Goal: Task Accomplishment & Management: Use online tool/utility

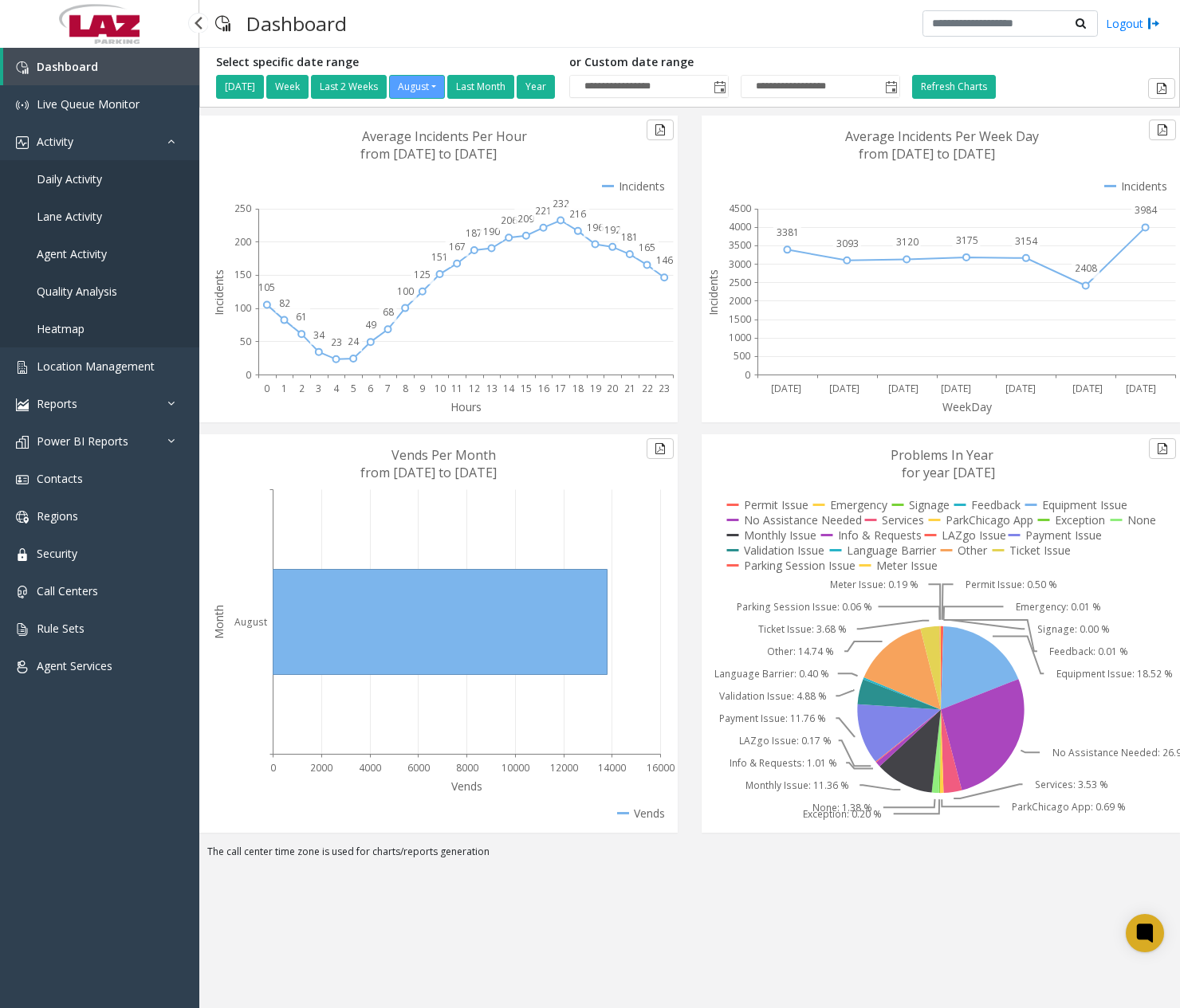
click at [83, 177] on span "Daily Activity" at bounding box center [69, 179] width 65 height 15
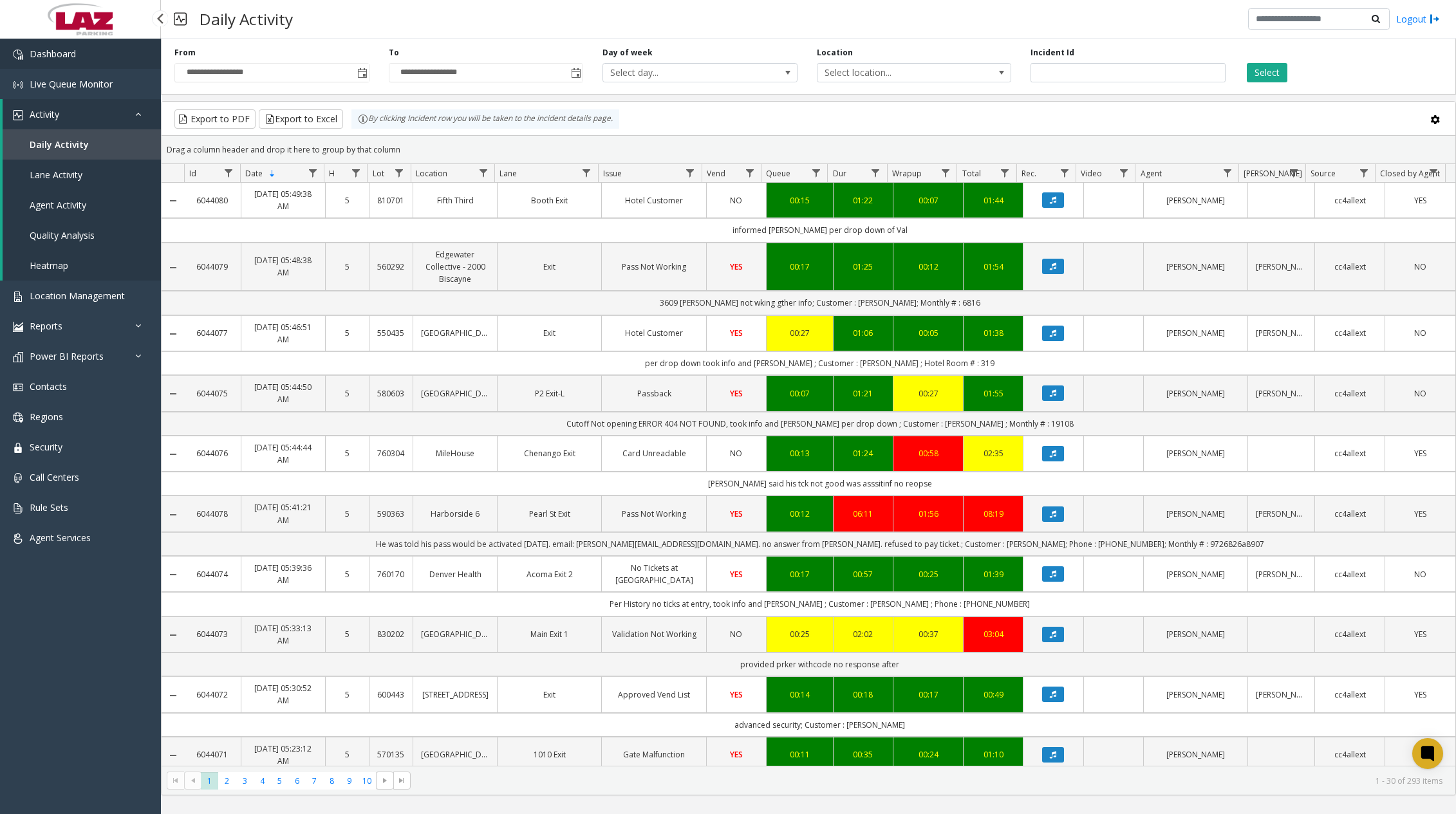
click at [113, 59] on link "Dashboard" at bounding box center [80, 53] width 161 height 31
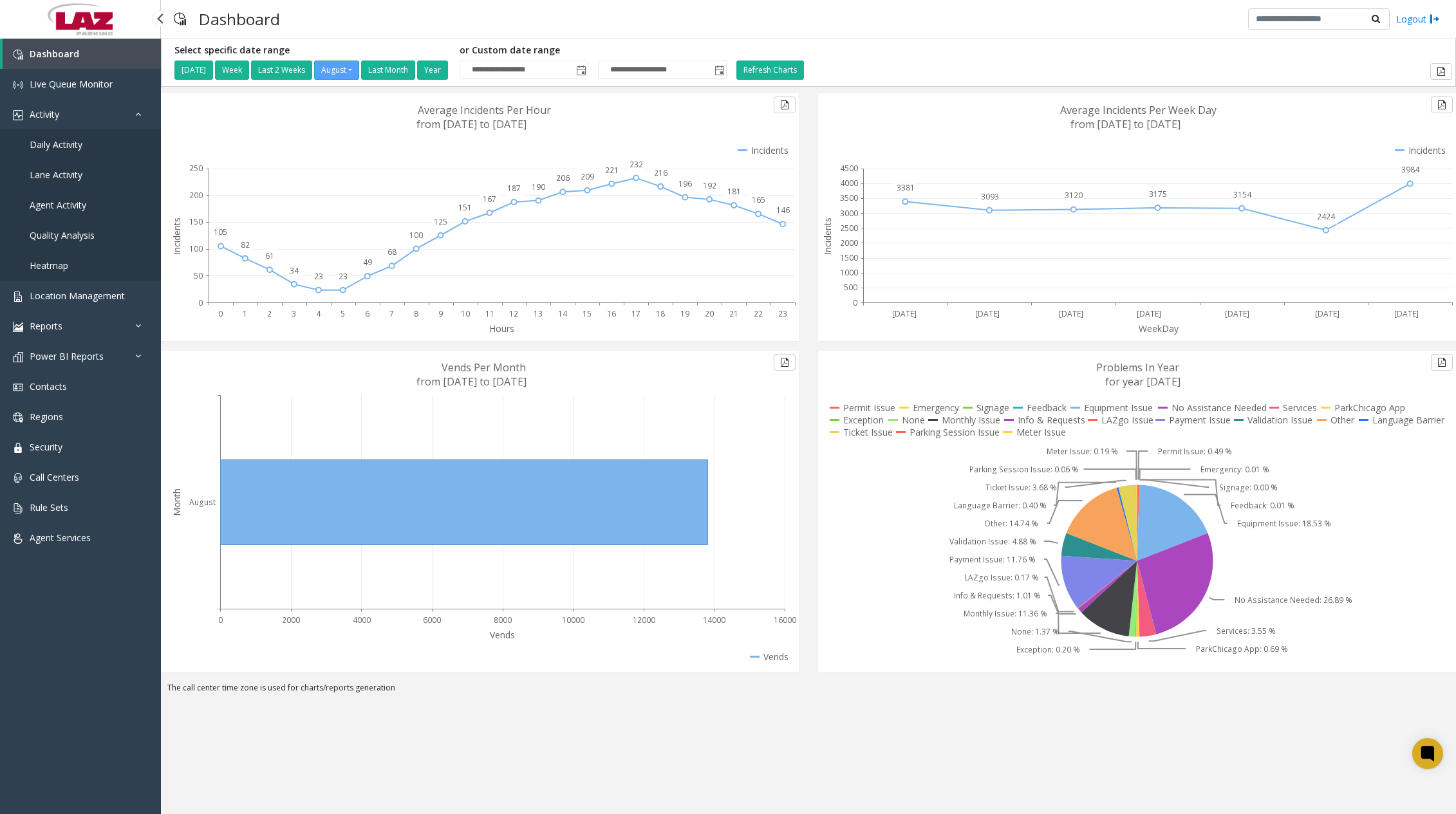
click at [89, 133] on link "Daily Activity" at bounding box center [80, 144] width 161 height 31
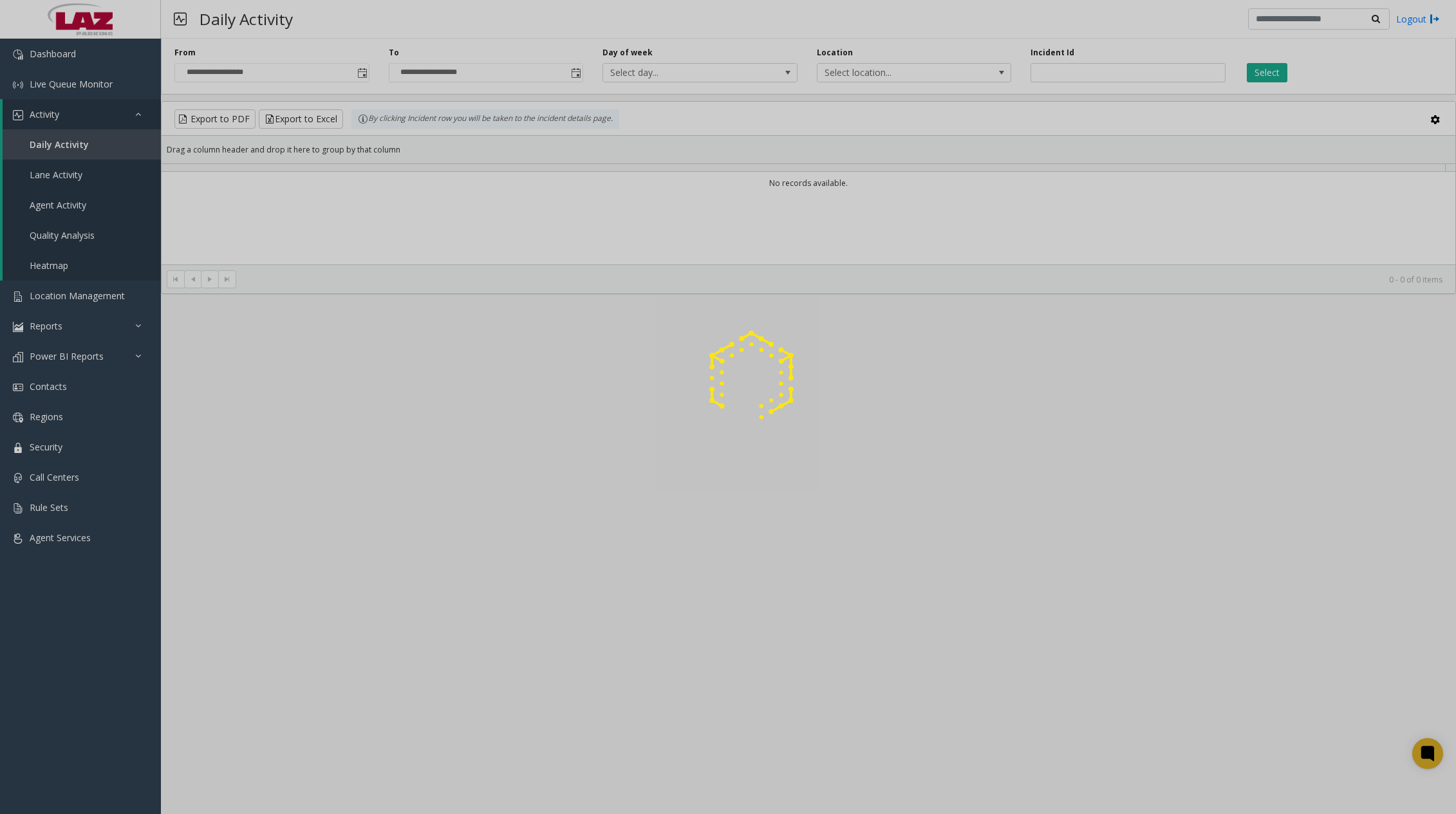
click at [70, 62] on div at bounding box center [728, 407] width 1456 height 814
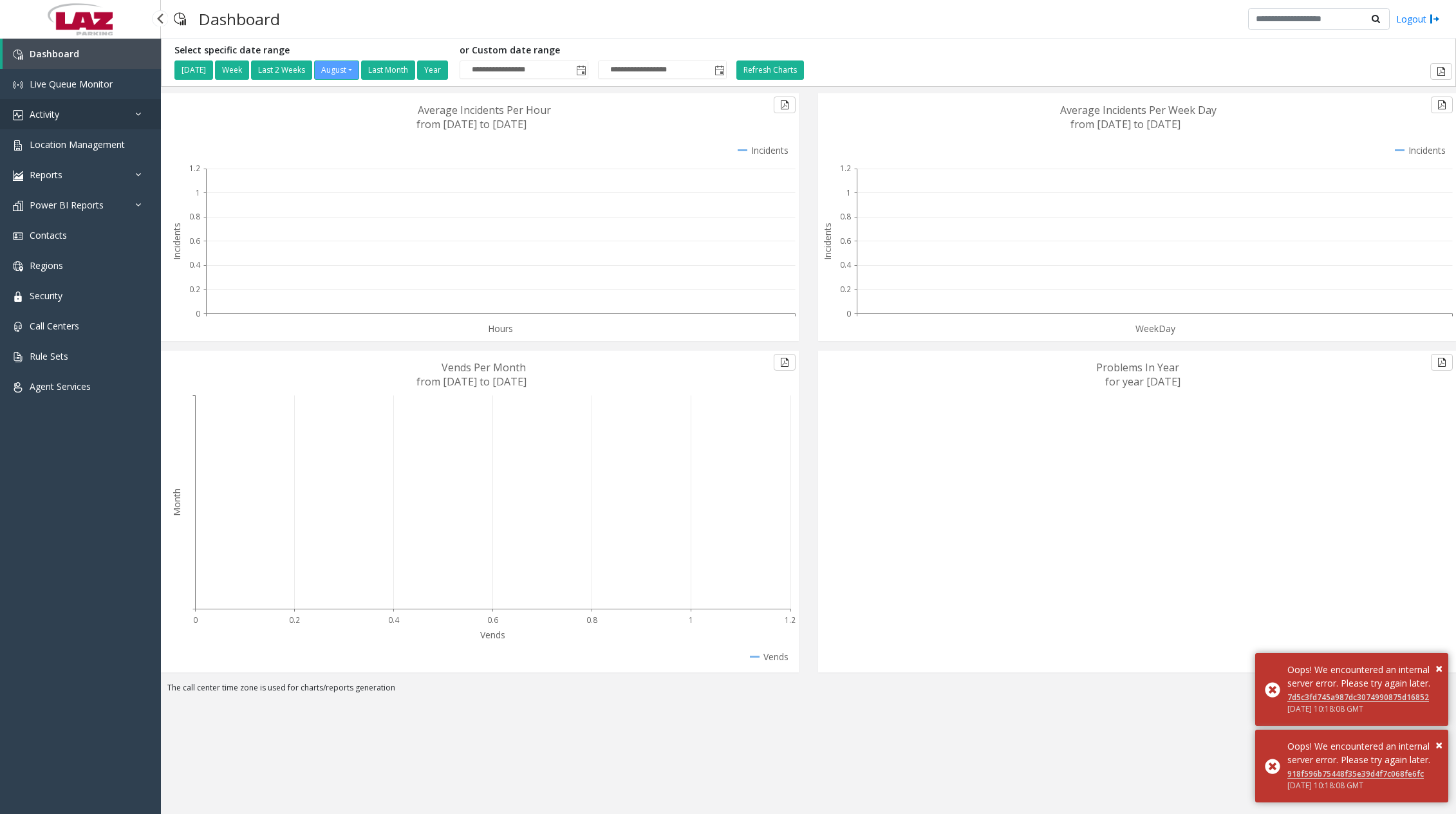
click at [85, 117] on link "Activity" at bounding box center [80, 114] width 161 height 31
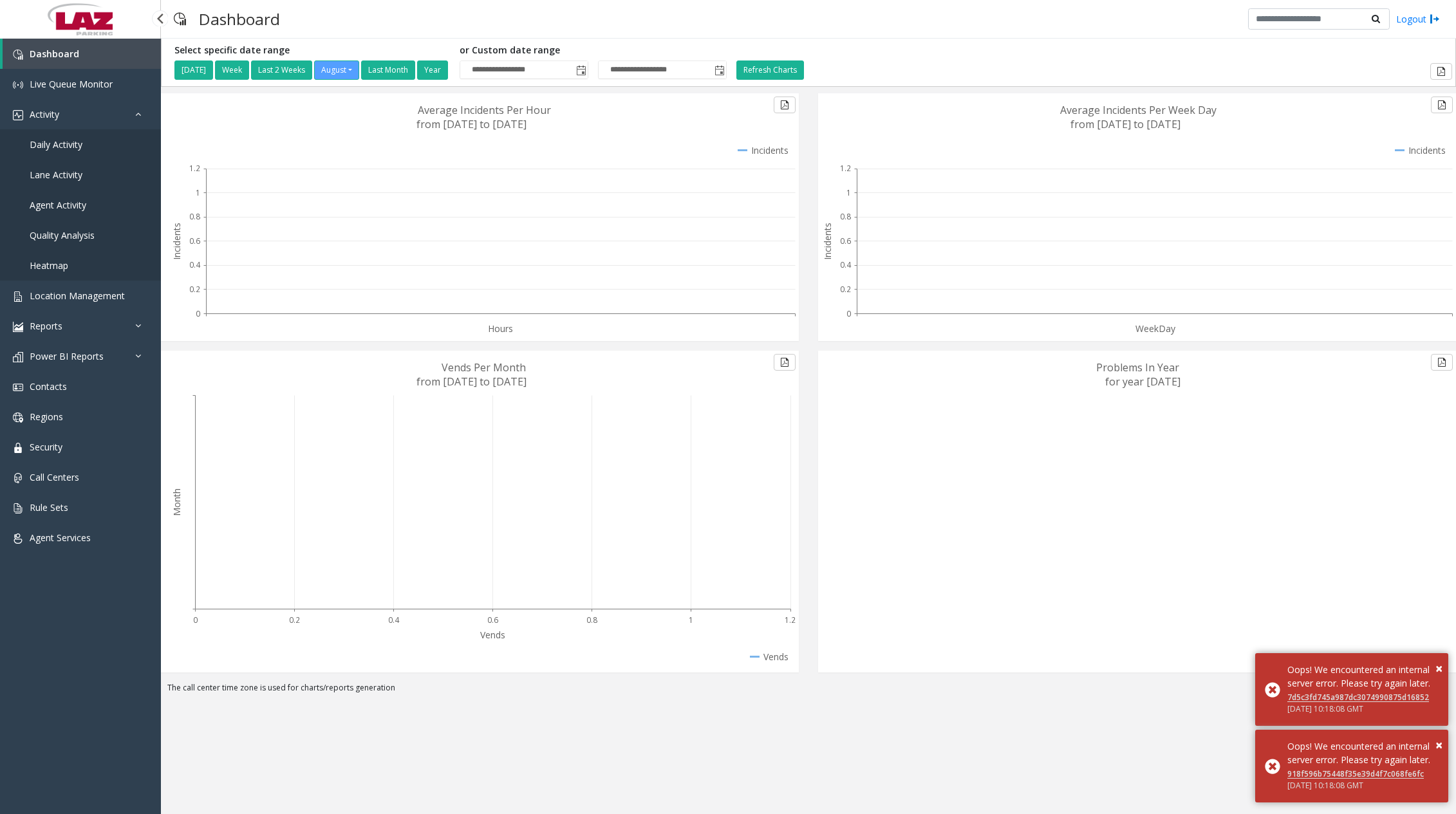
click at [71, 145] on span "Daily Activity" at bounding box center [56, 144] width 53 height 12
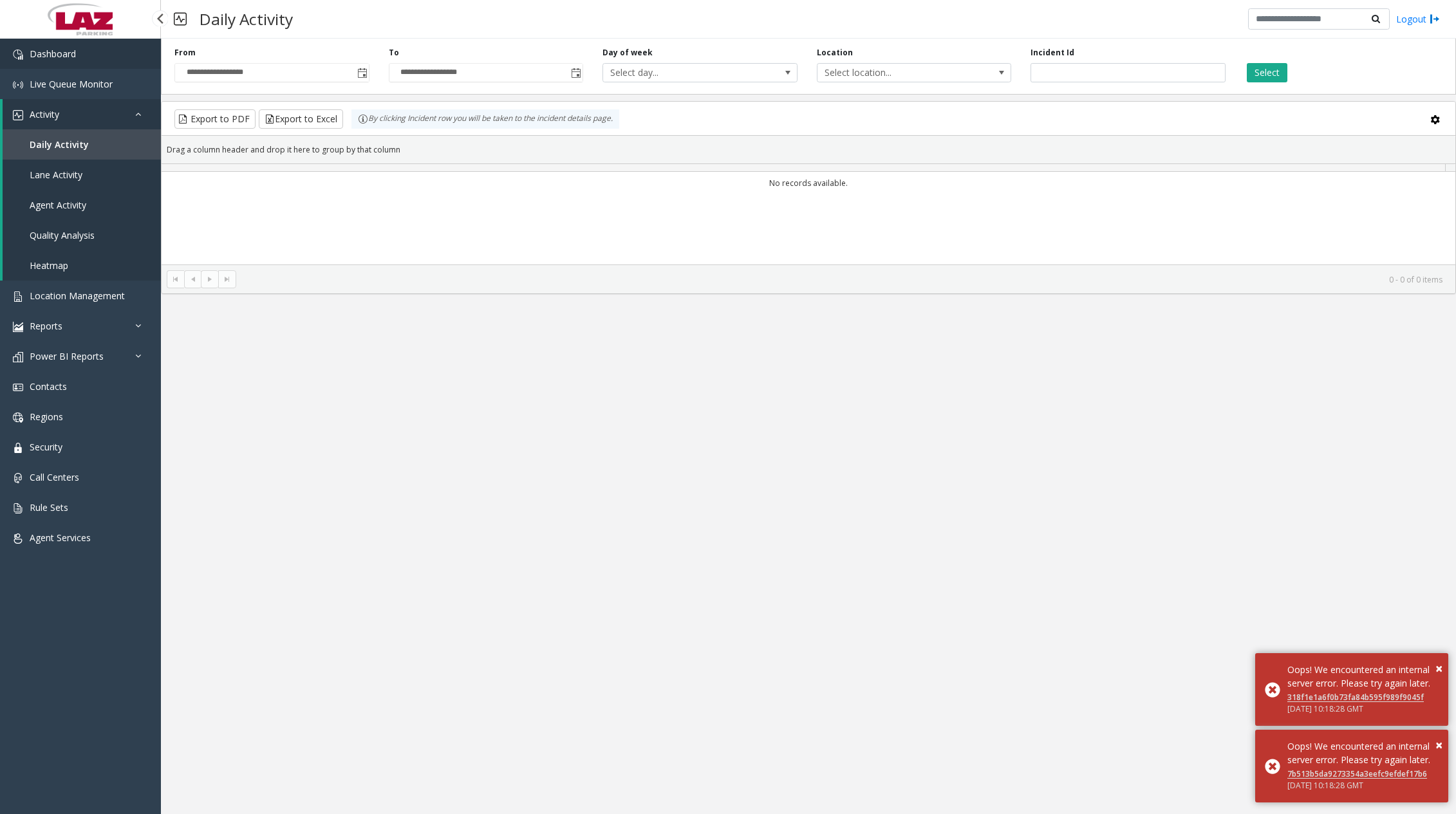
click at [100, 53] on link "Dashboard" at bounding box center [80, 53] width 161 height 31
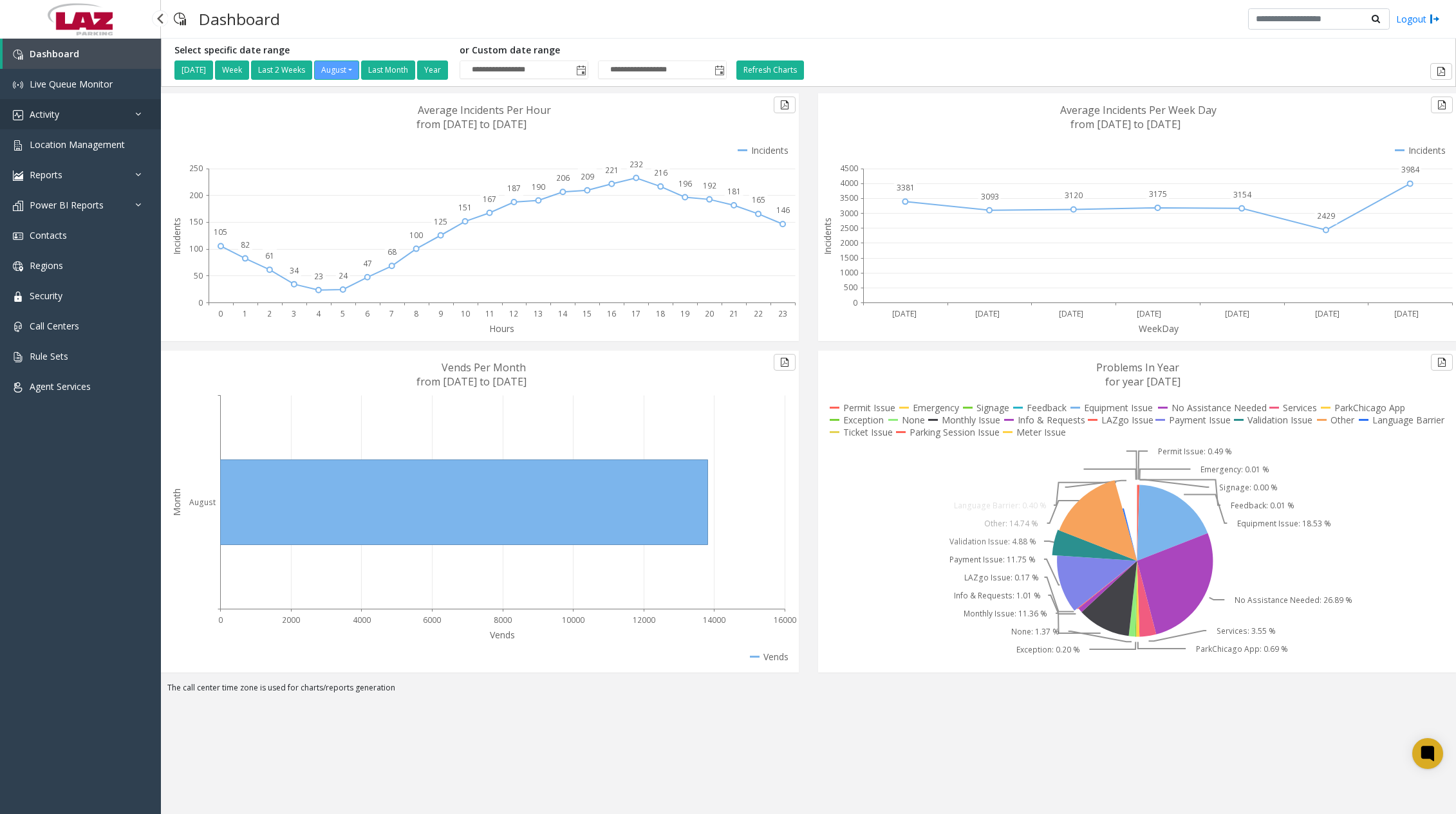
click at [89, 122] on link "Activity" at bounding box center [80, 114] width 161 height 31
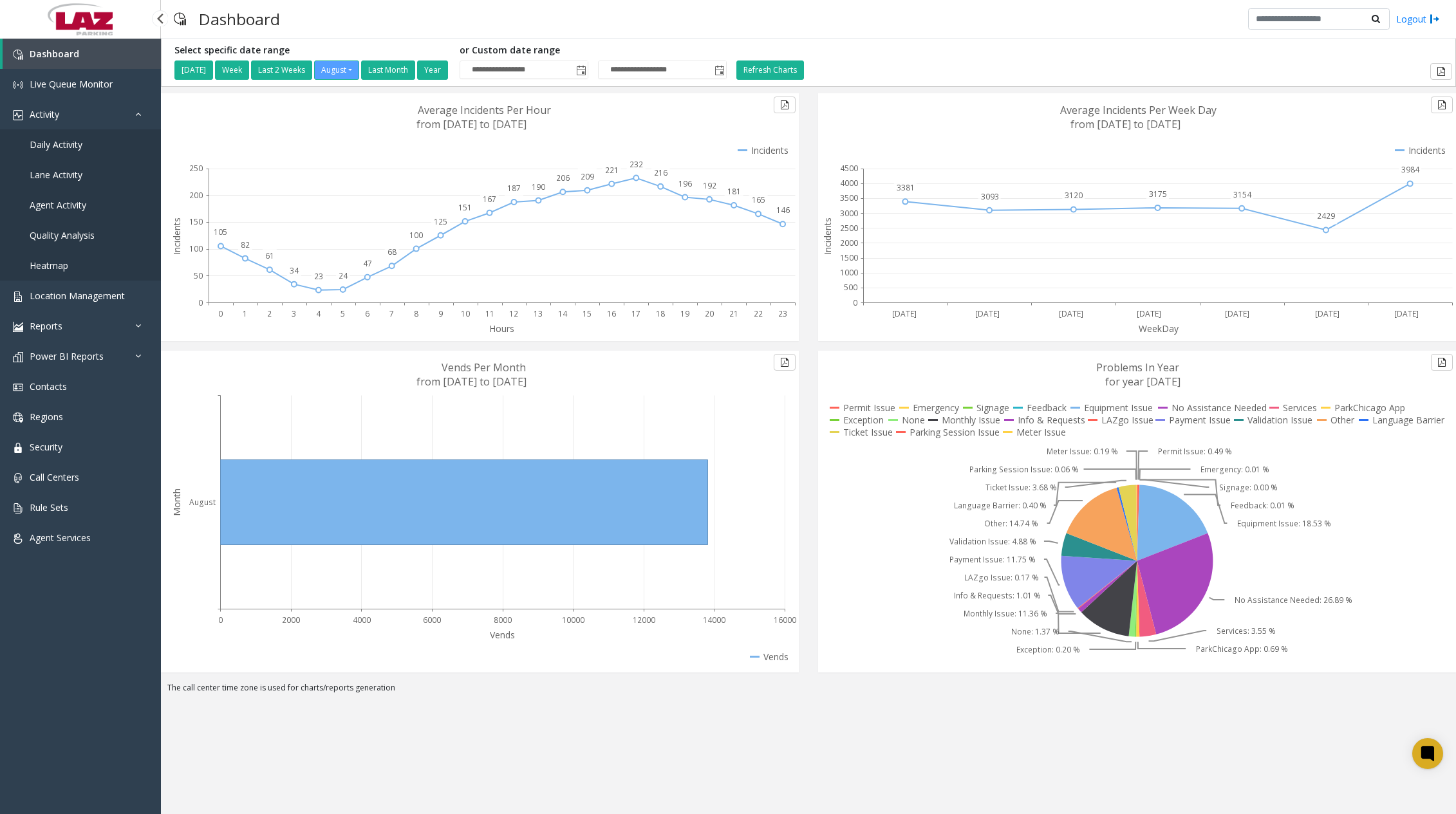
click at [68, 142] on span "Daily Activity" at bounding box center [56, 144] width 53 height 12
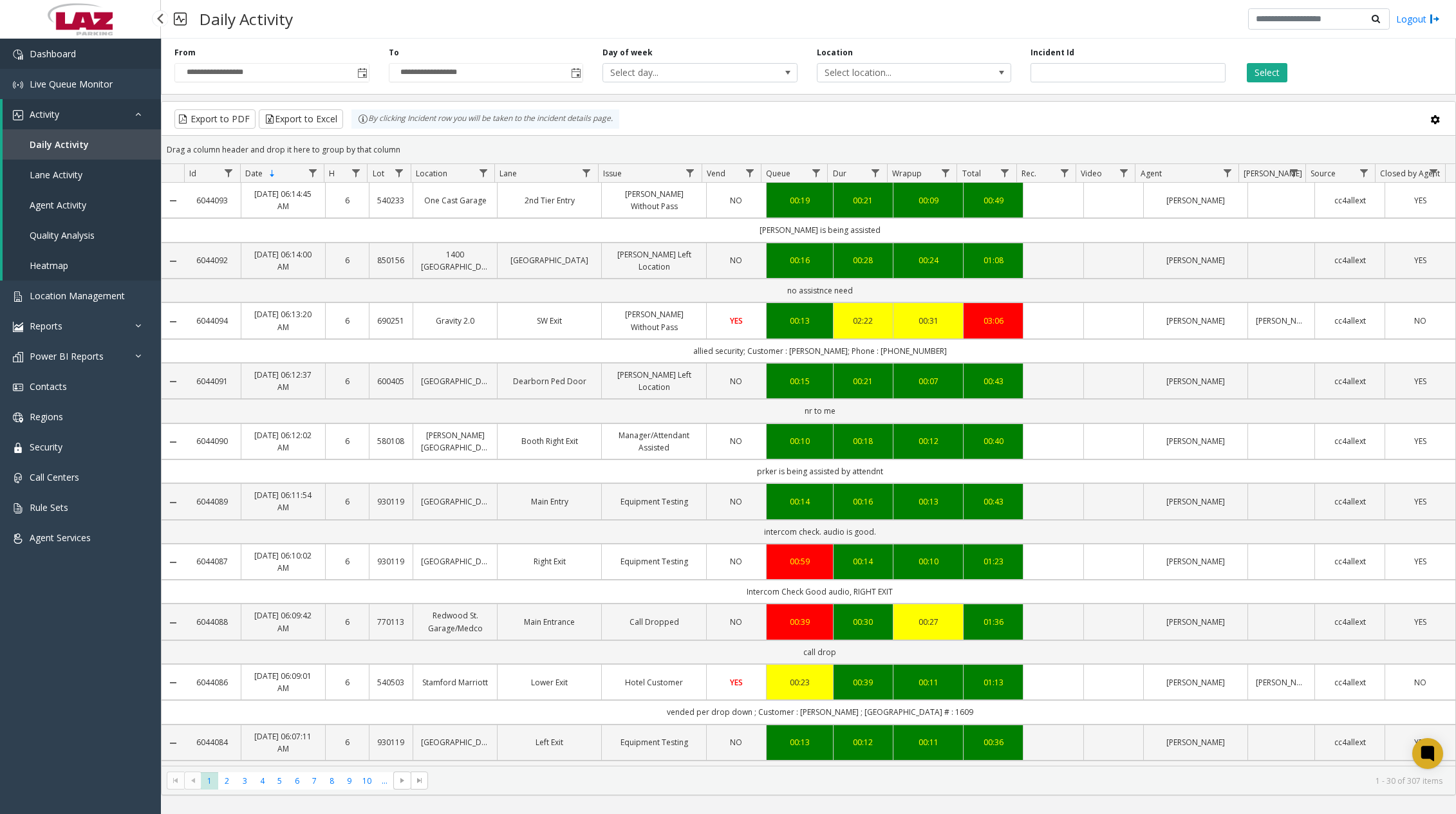
click at [94, 57] on link "Dashboard" at bounding box center [80, 53] width 161 height 31
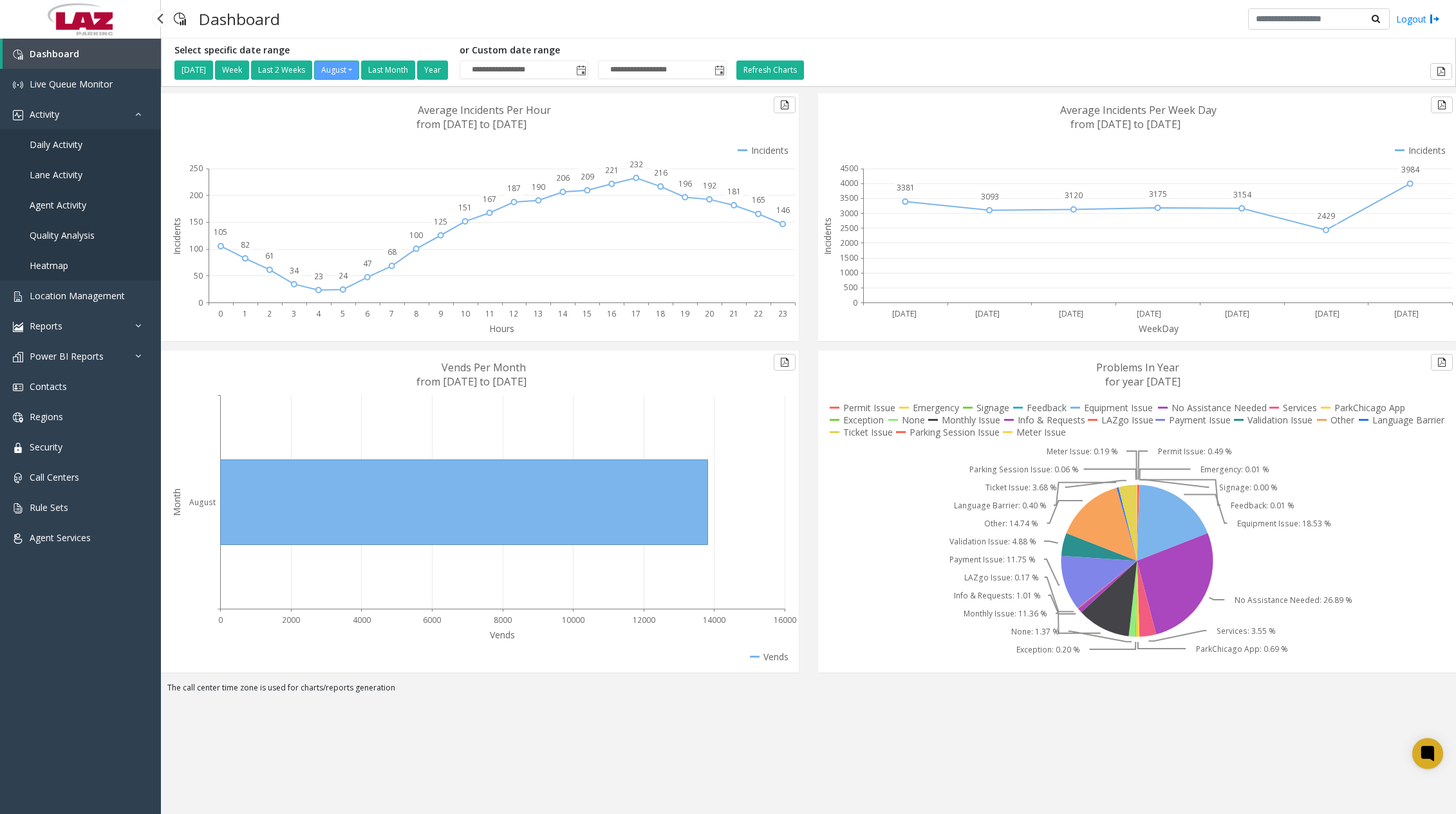
click at [75, 148] on span "Daily Activity" at bounding box center [56, 144] width 53 height 12
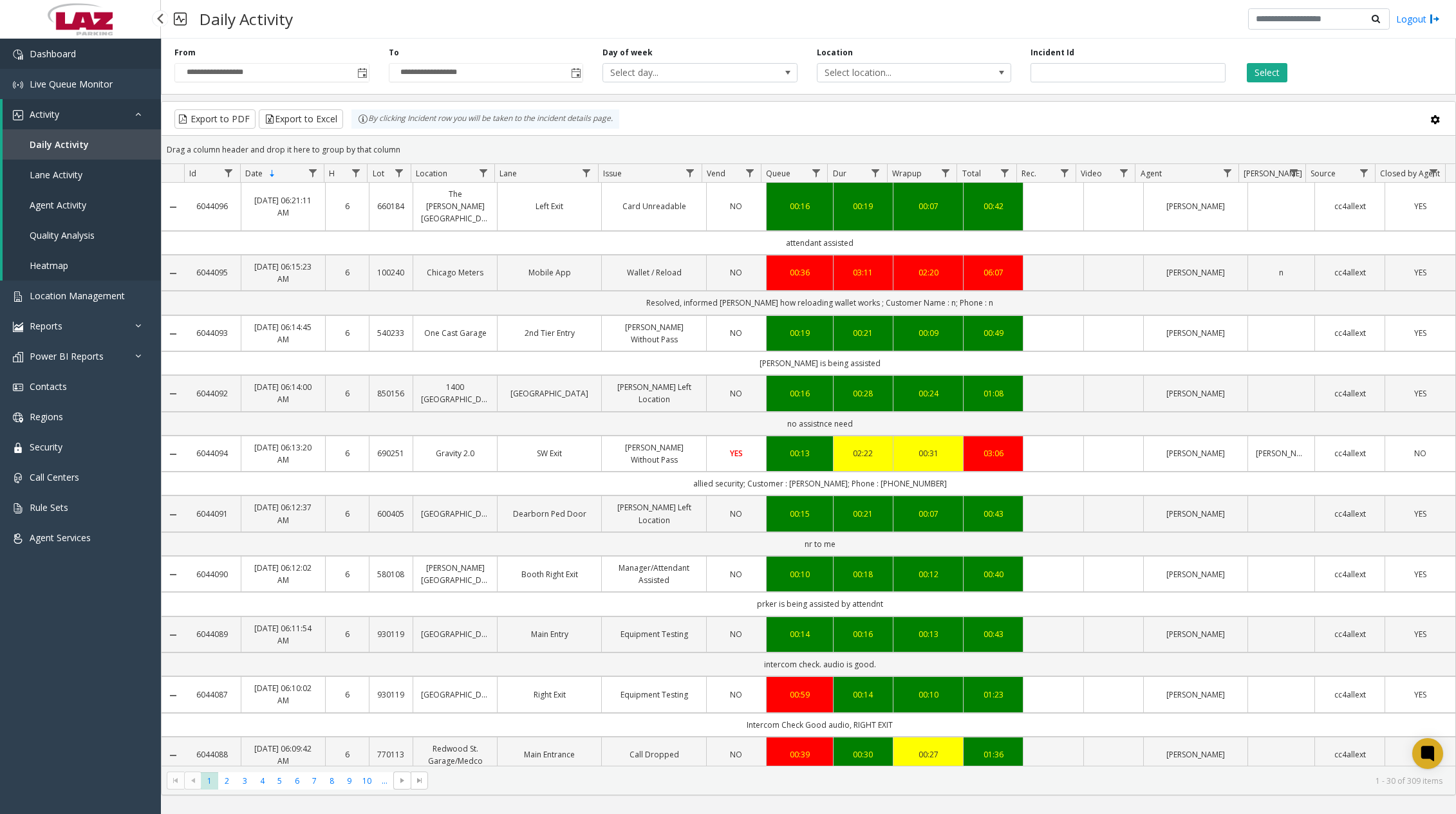
click at [80, 55] on link "Dashboard" at bounding box center [80, 53] width 161 height 31
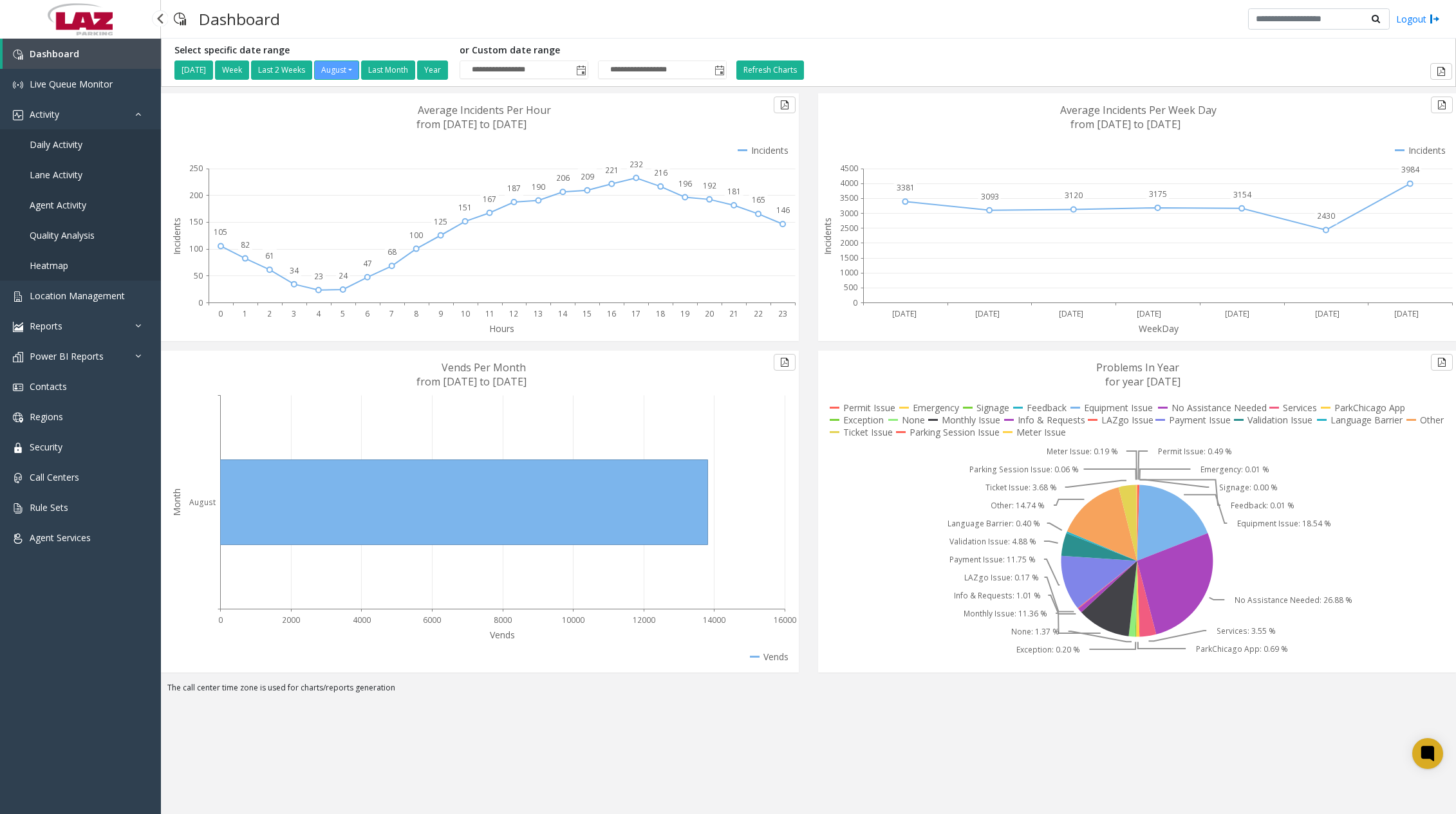
click at [53, 144] on span "Daily Activity" at bounding box center [56, 144] width 53 height 12
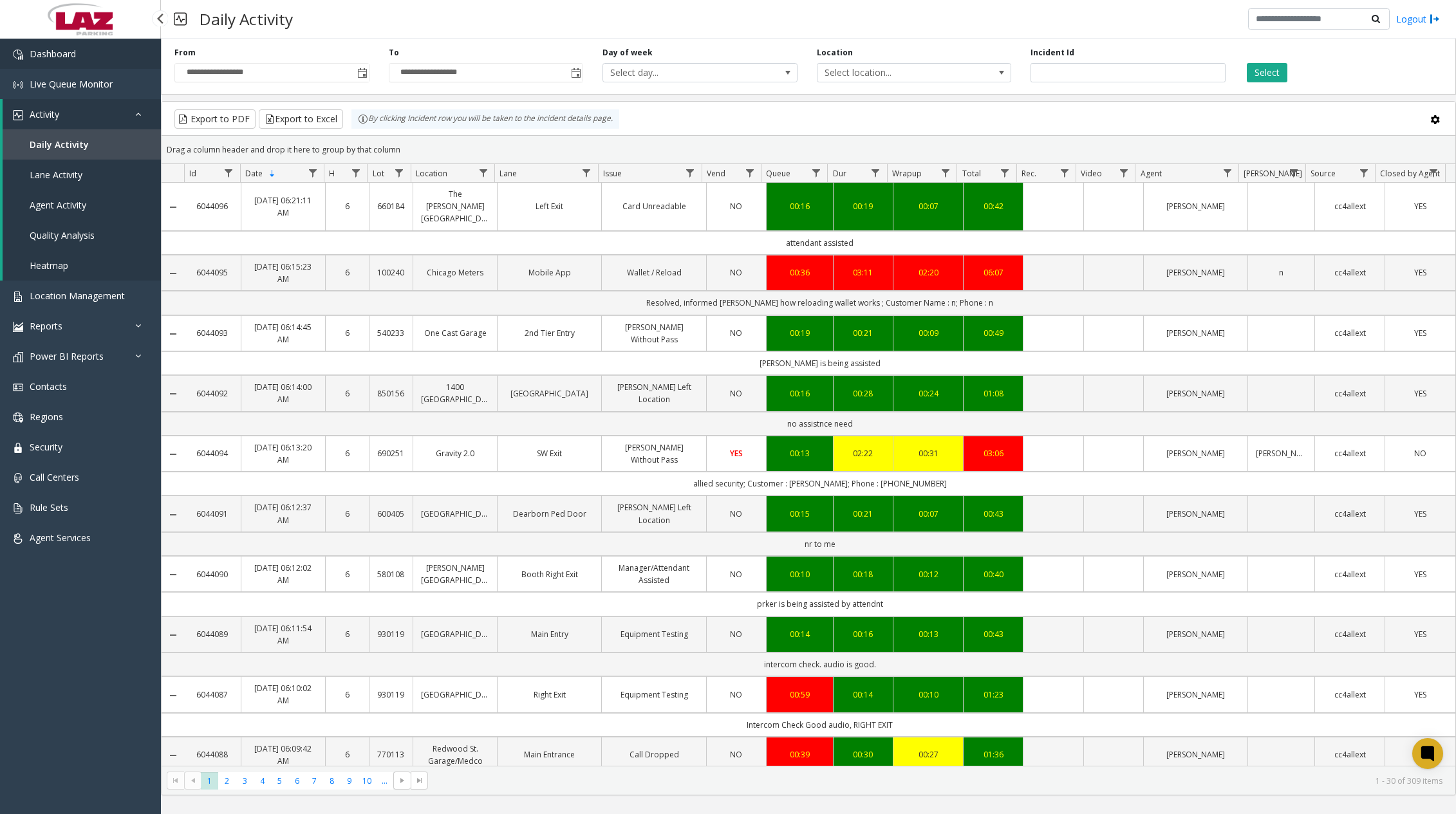
click at [116, 47] on link "Dashboard" at bounding box center [80, 53] width 161 height 31
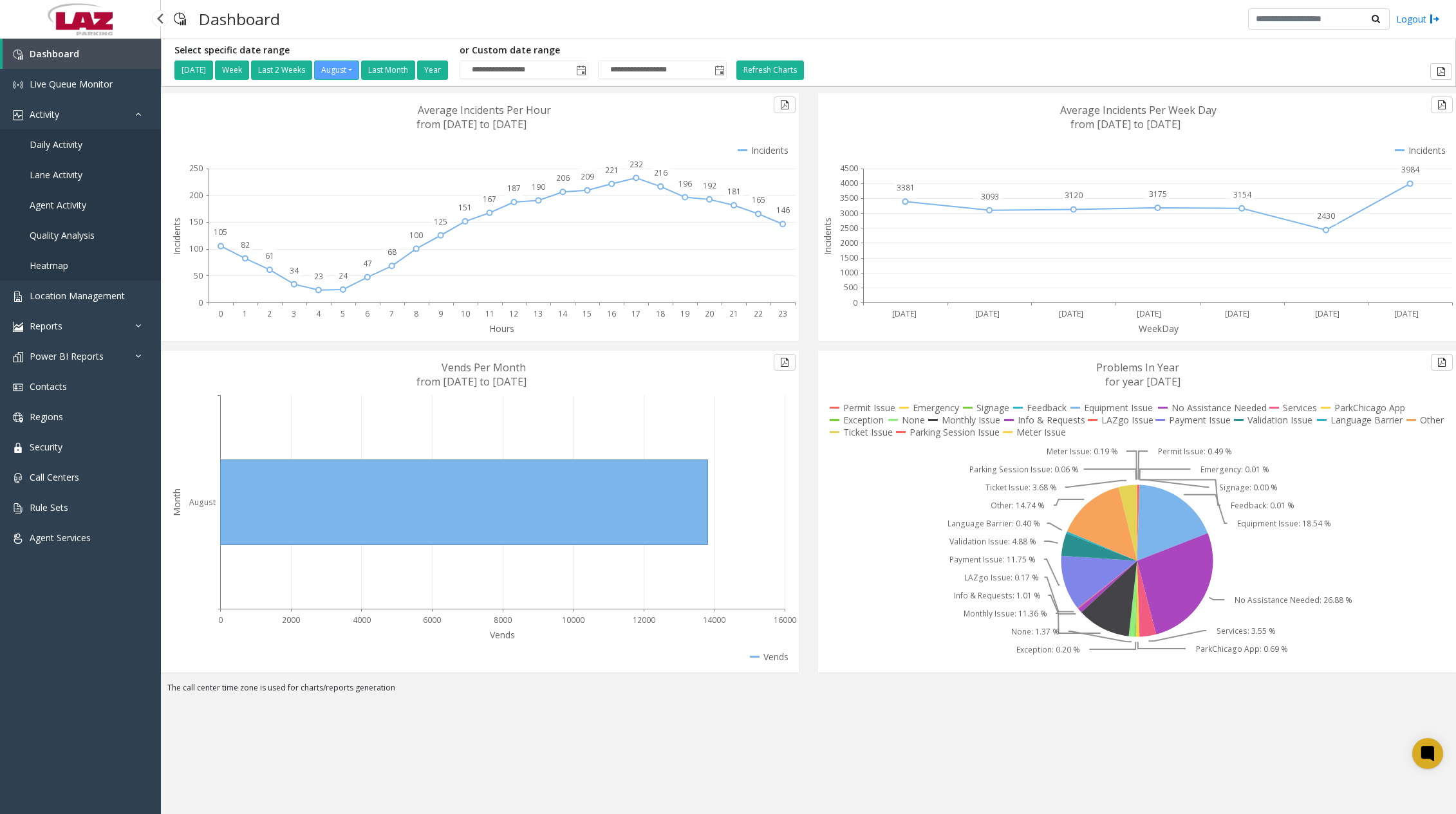
click at [60, 146] on span "Daily Activity" at bounding box center [56, 144] width 53 height 12
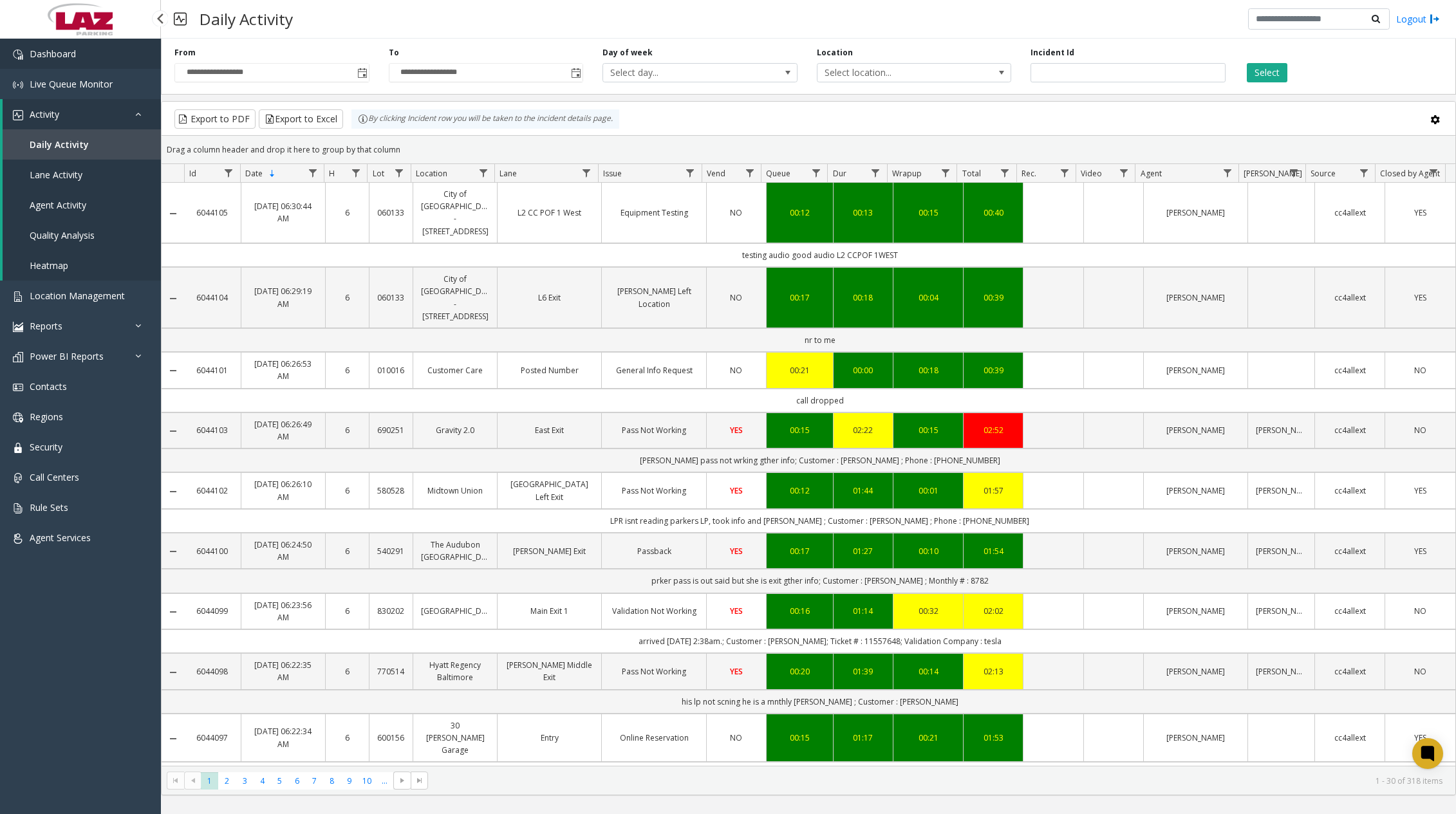
click at [64, 59] on span "Dashboard" at bounding box center [53, 53] width 46 height 12
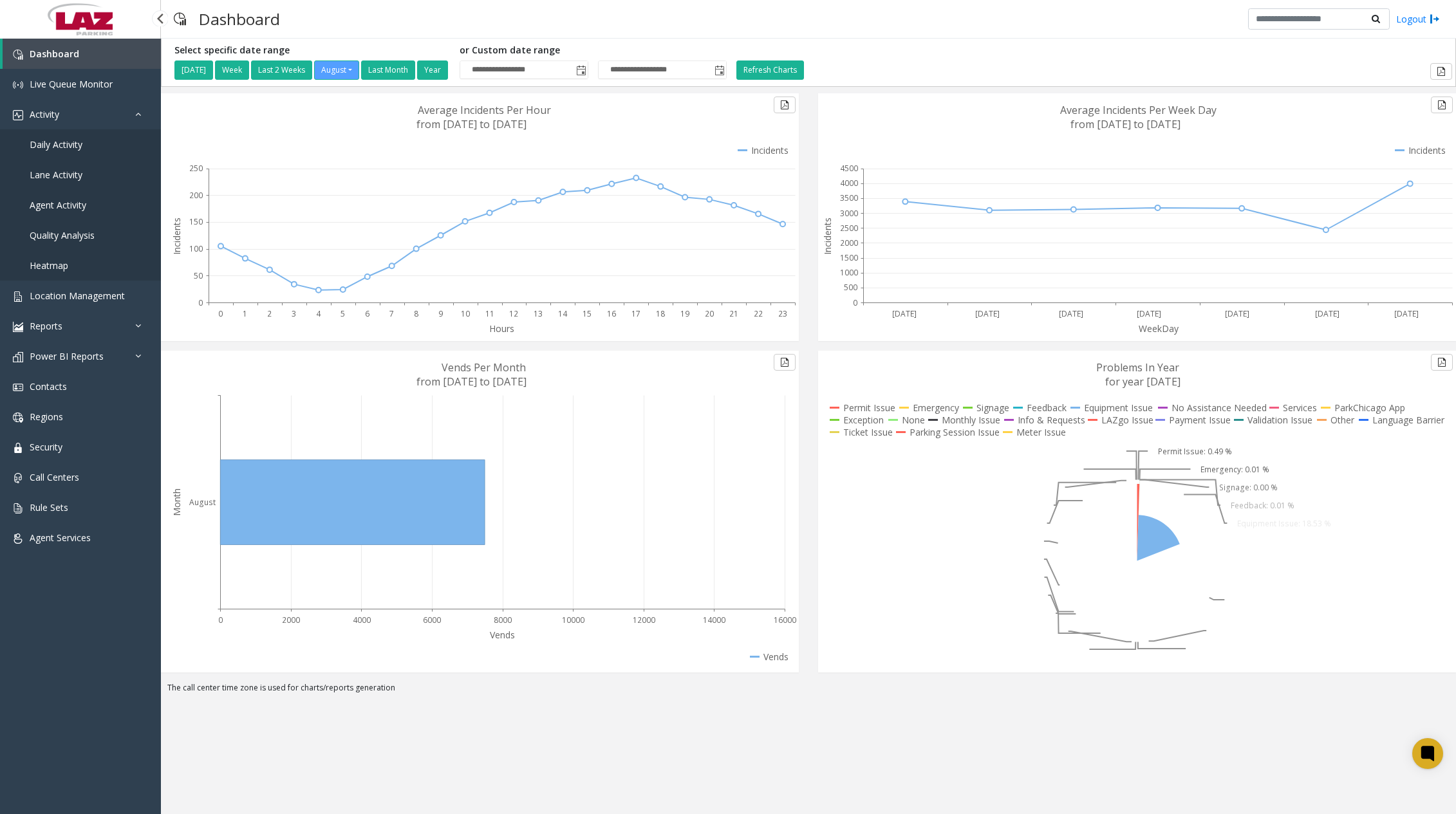
click at [68, 146] on span "Daily Activity" at bounding box center [56, 144] width 53 height 12
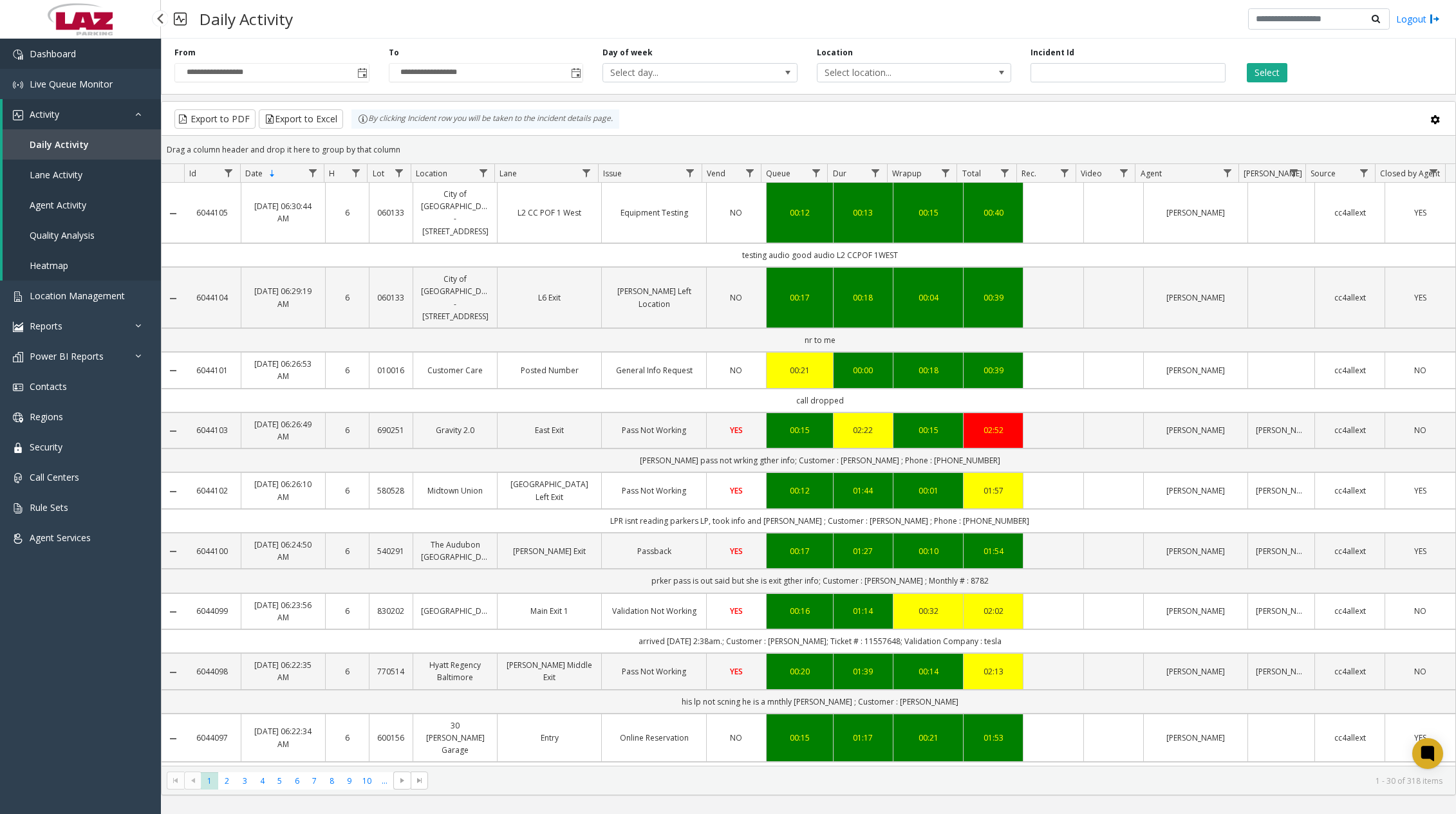
click at [78, 57] on link "Dashboard" at bounding box center [80, 53] width 161 height 31
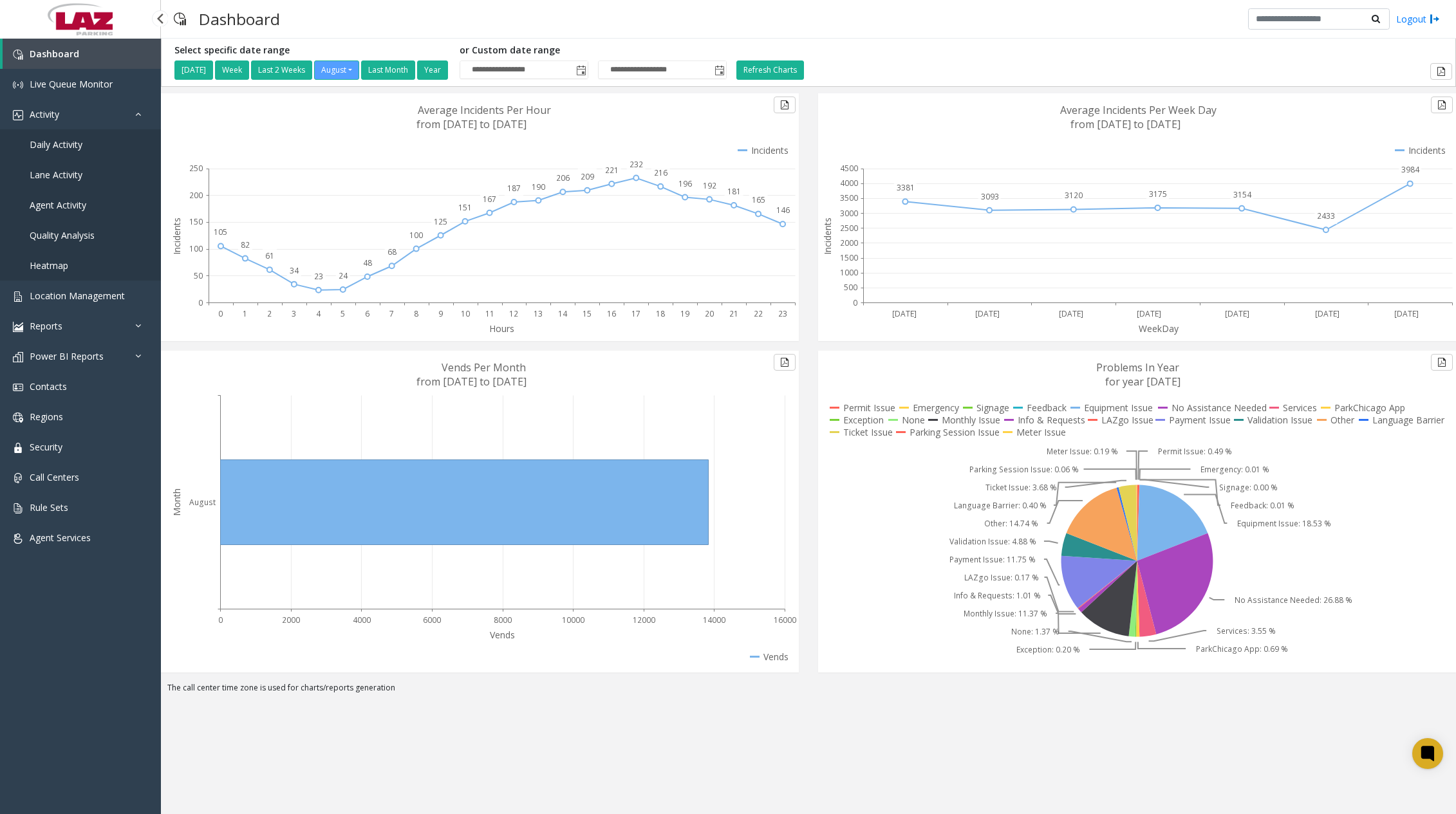
click at [61, 149] on span "Daily Activity" at bounding box center [56, 144] width 53 height 12
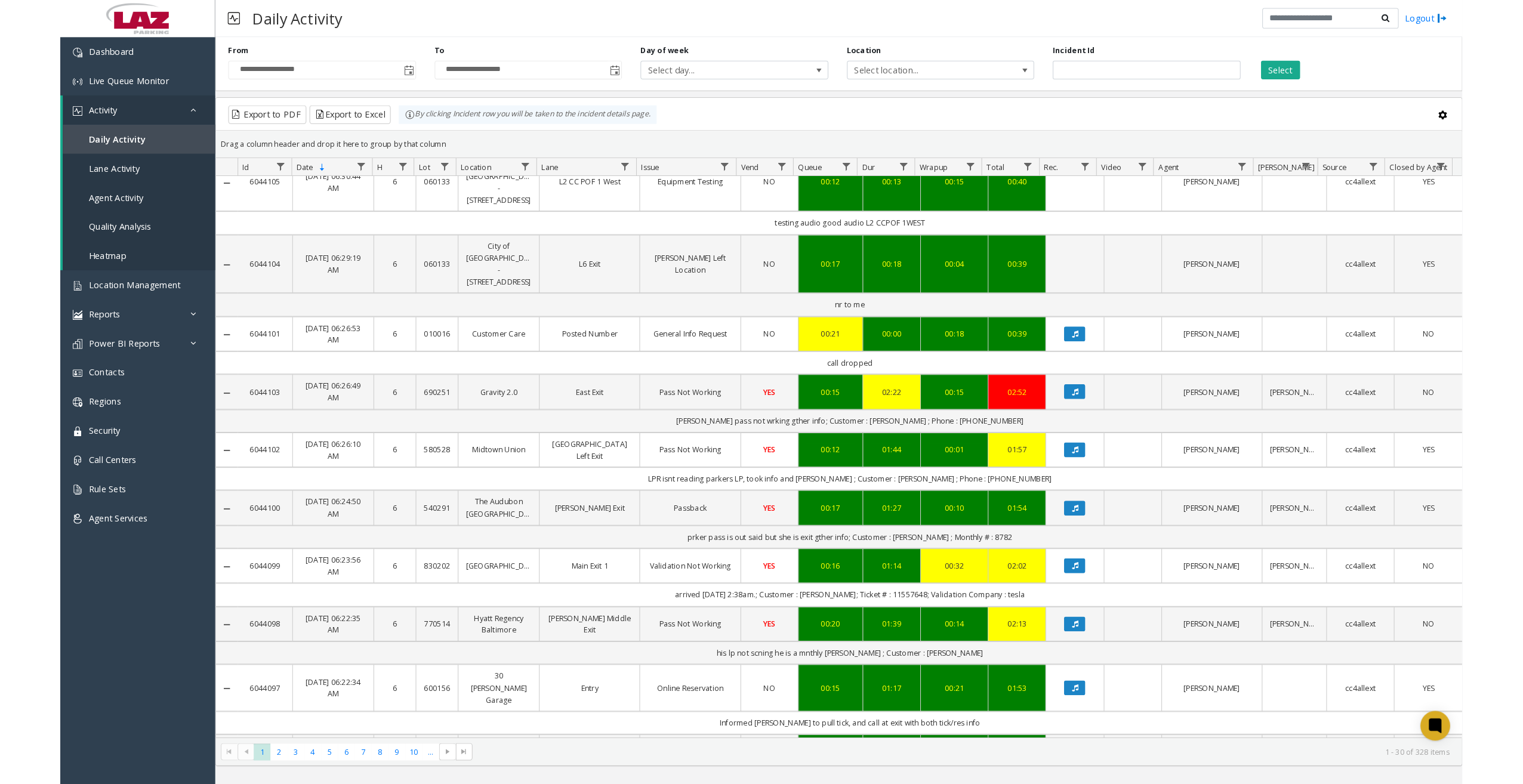
scroll to position [776, 0]
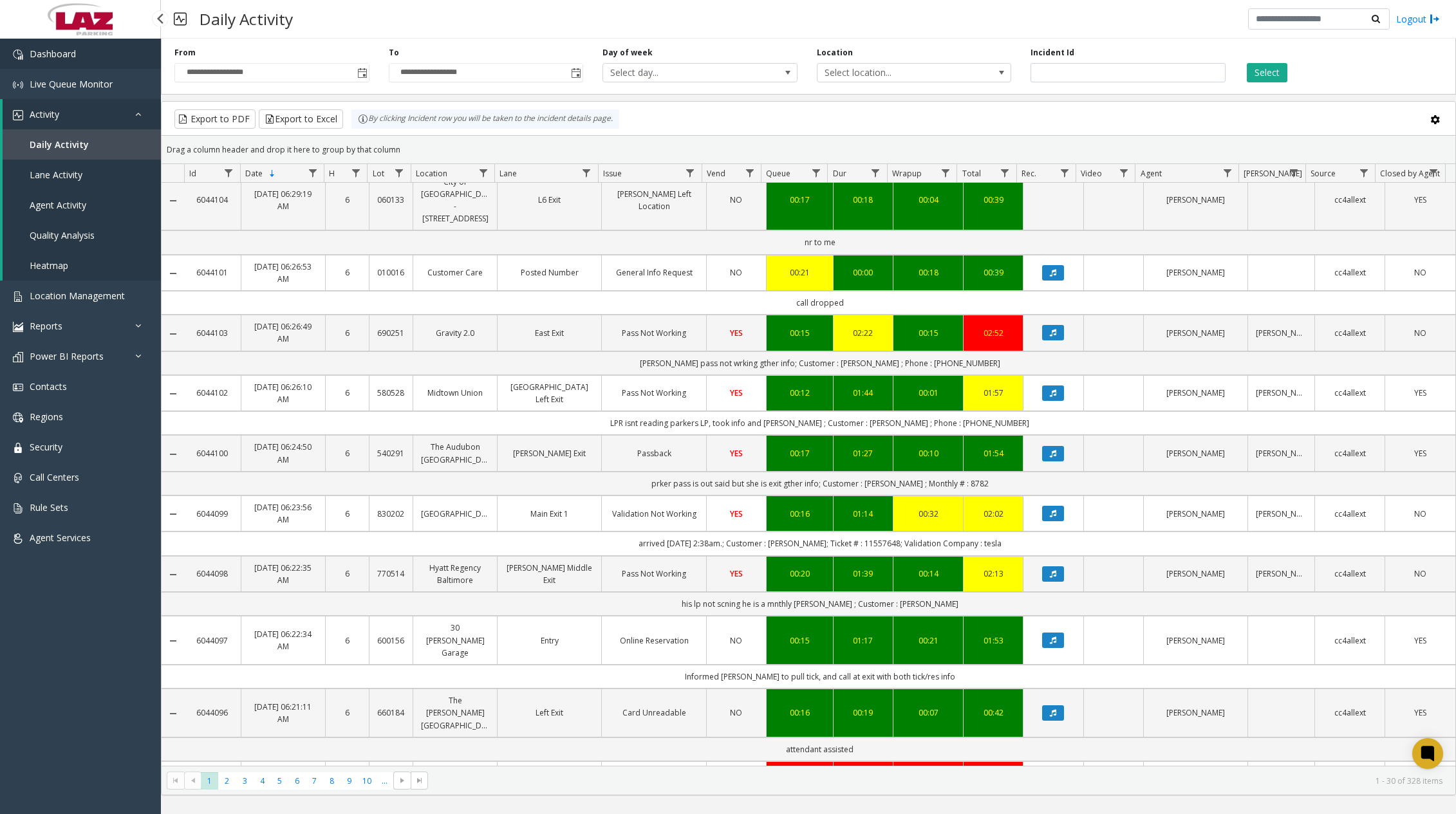
click at [59, 60] on link "Dashboard" at bounding box center [80, 53] width 161 height 31
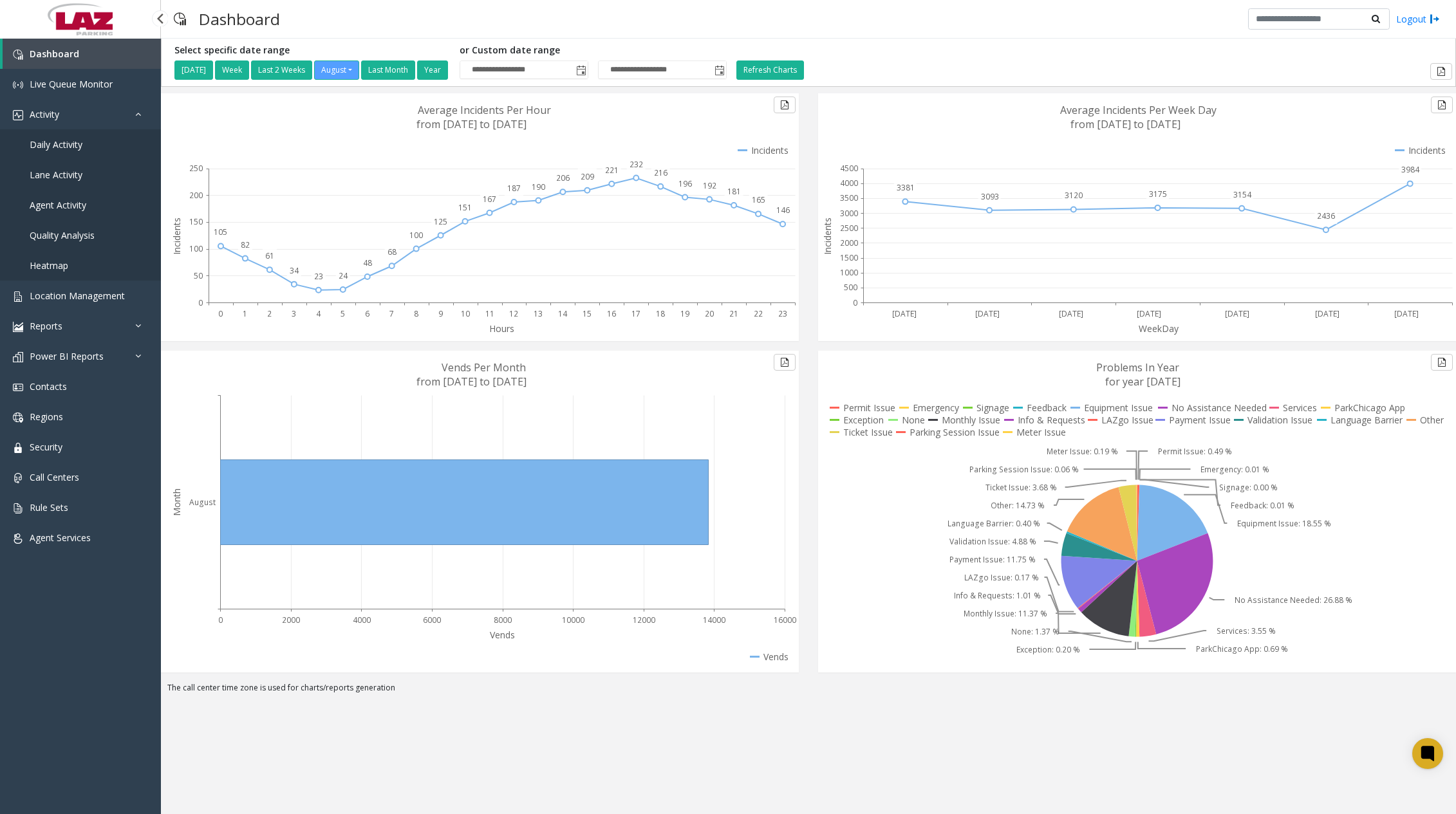
click at [77, 144] on span "Daily Activity" at bounding box center [56, 144] width 53 height 12
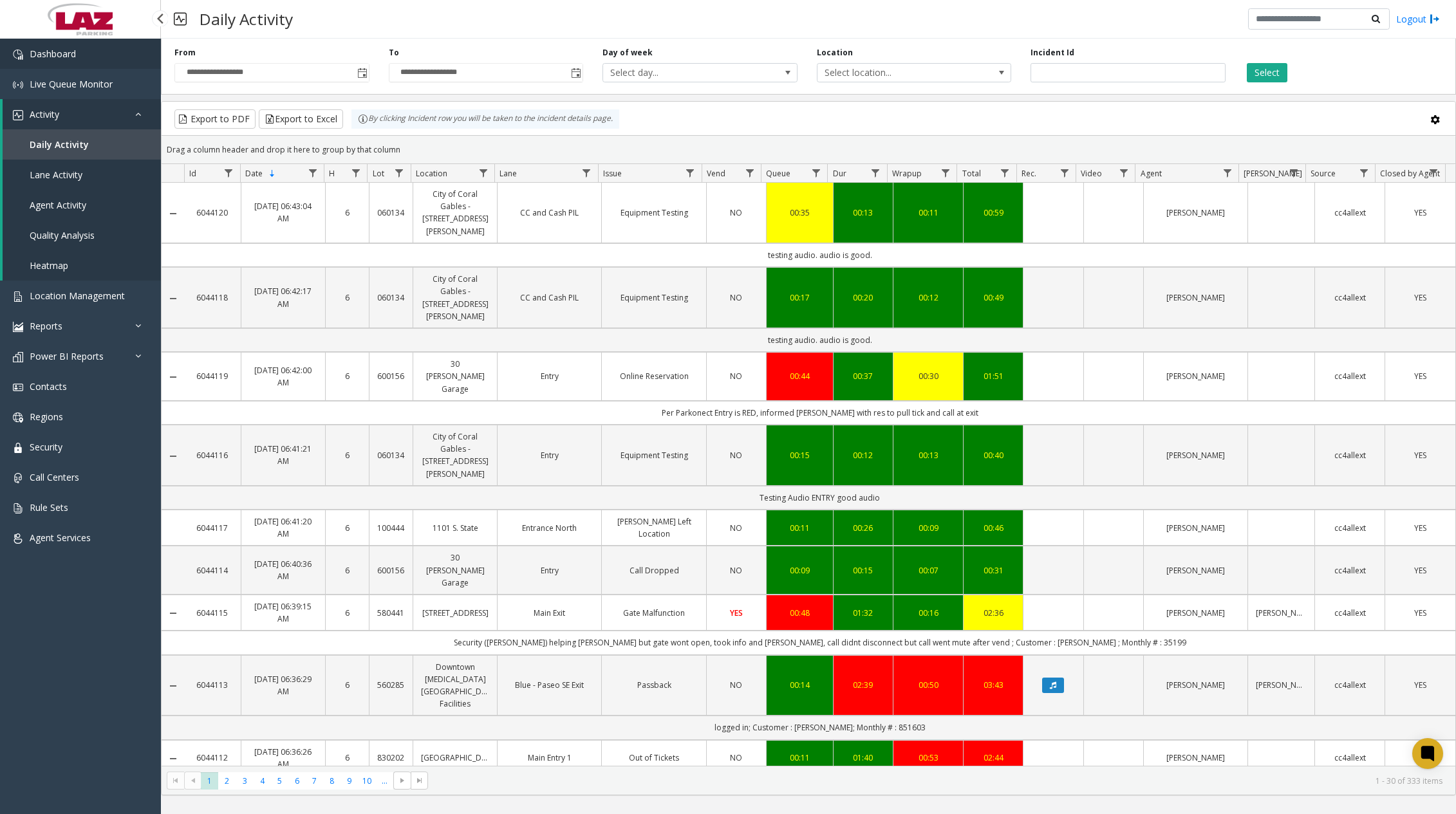
click at [94, 65] on link "Dashboard" at bounding box center [80, 53] width 161 height 31
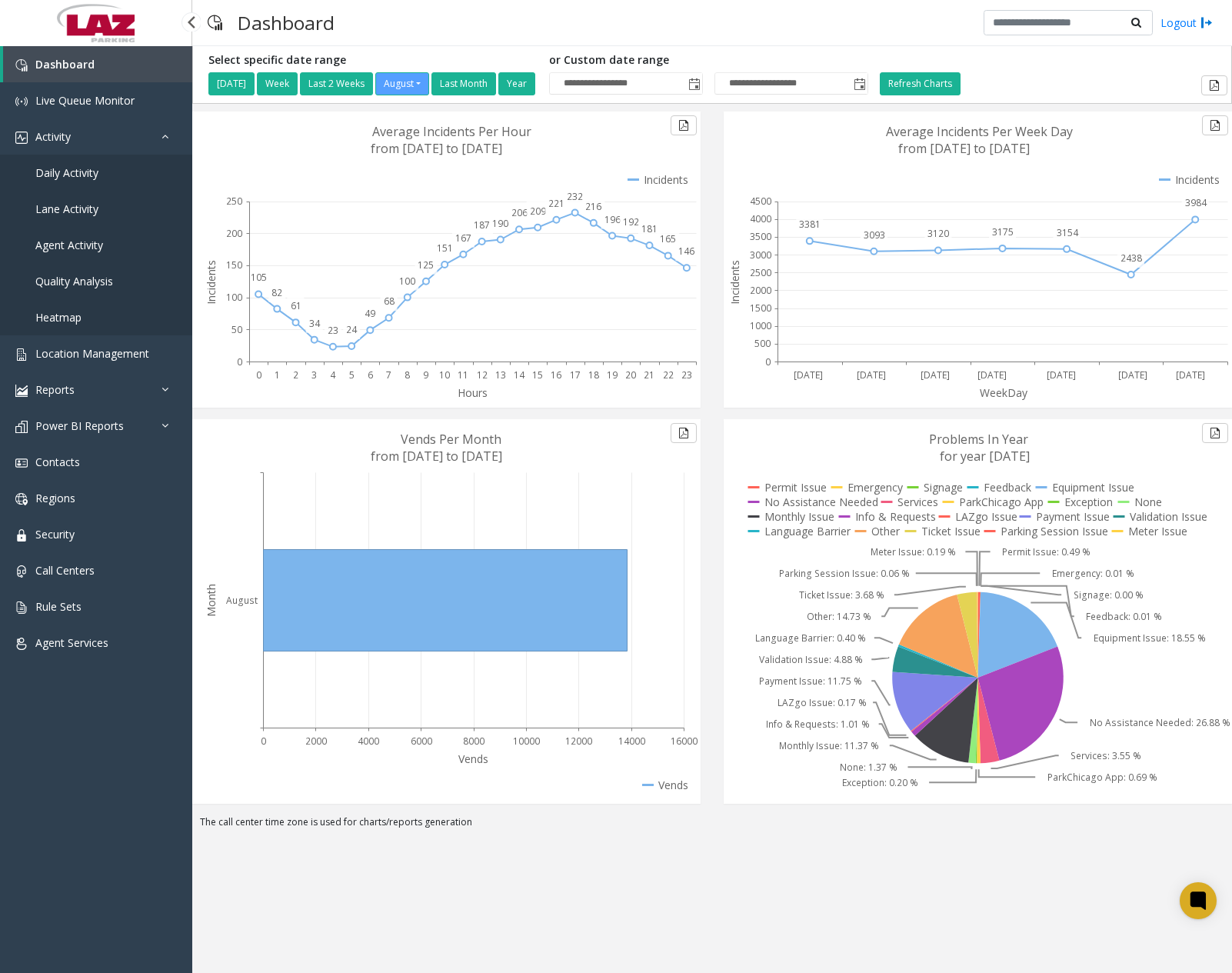
click at [85, 166] on span "Daily Activity" at bounding box center [67, 173] width 63 height 15
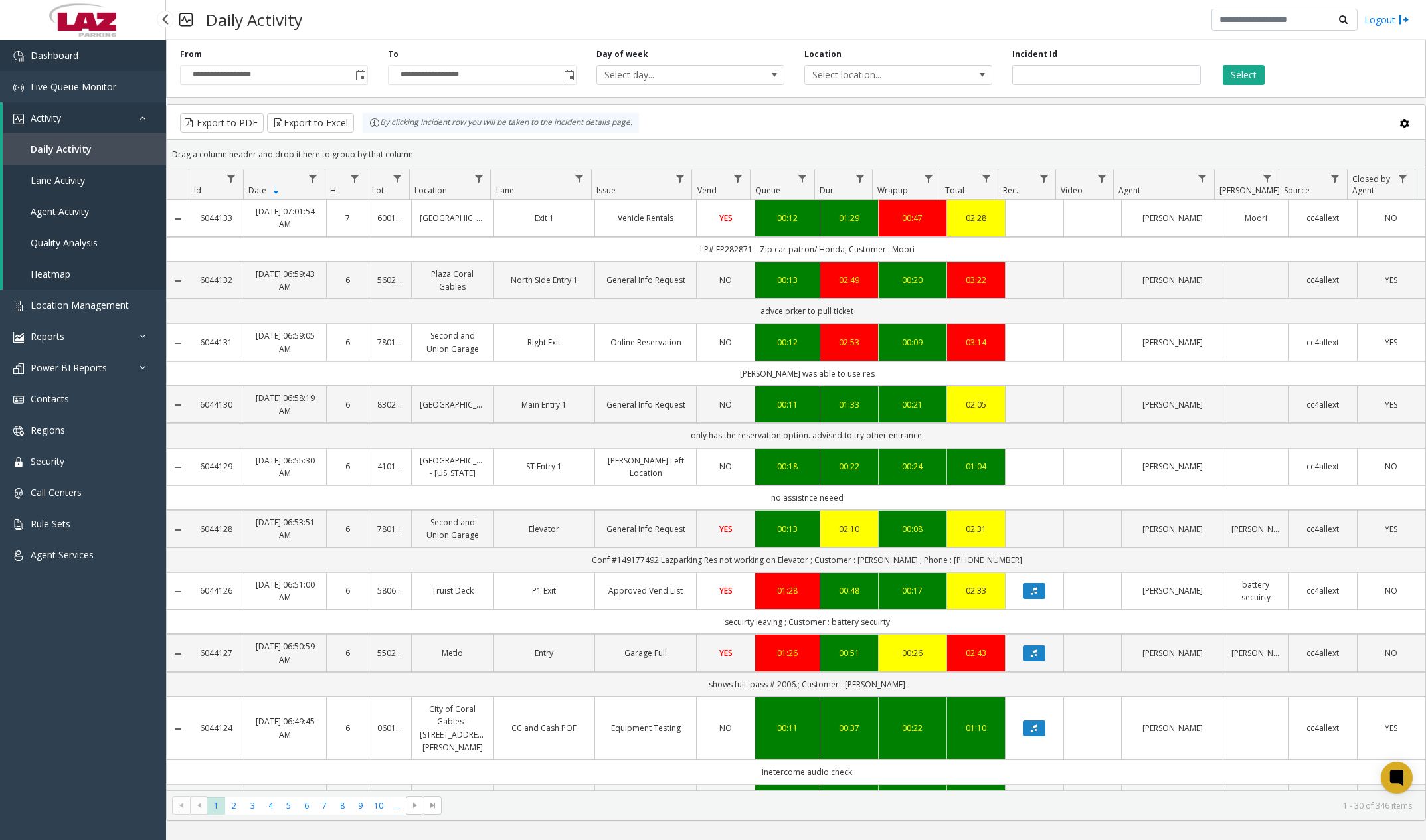
click at [123, 66] on link "Dashboard" at bounding box center [83, 55] width 166 height 32
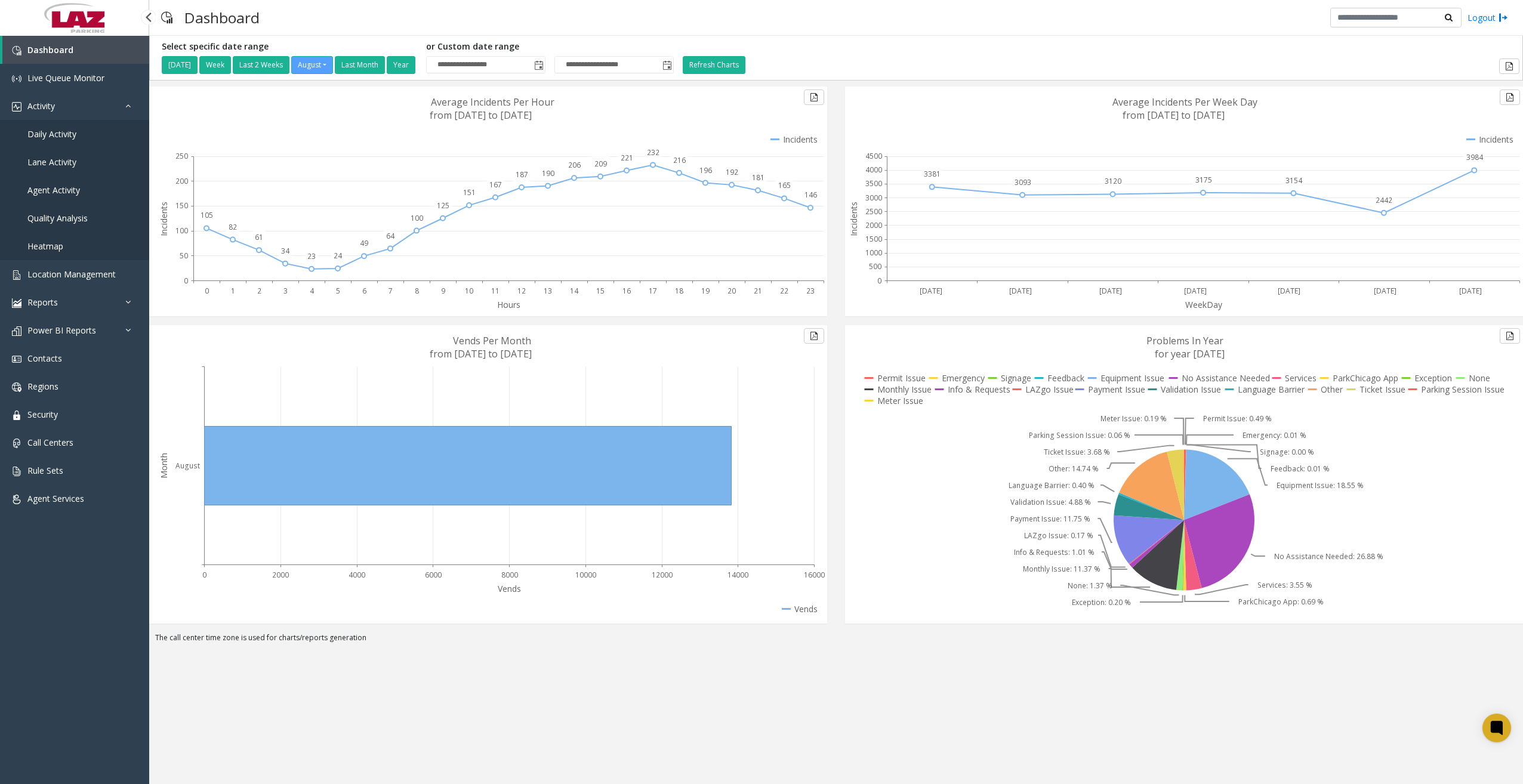
click at [68, 136] on span "Daily Activity" at bounding box center [52, 134] width 49 height 11
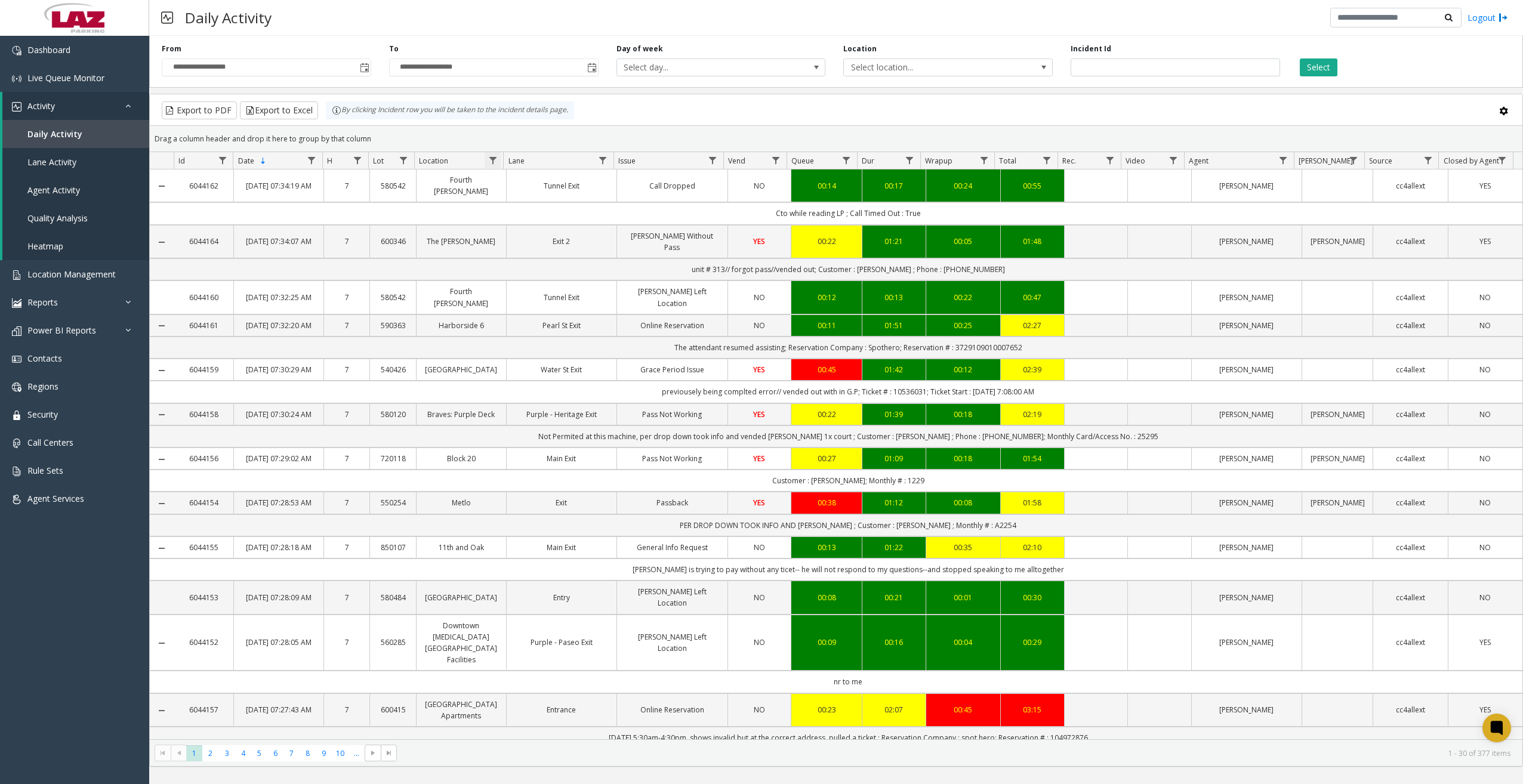
click at [493, 158] on span "Data table" at bounding box center [493, 160] width 10 height 10
click at [525, 210] on input "Location Filter" at bounding box center [544, 212] width 101 height 20
type input "******"
click at [563, 318] on button "Filter" at bounding box center [570, 323] width 49 height 27
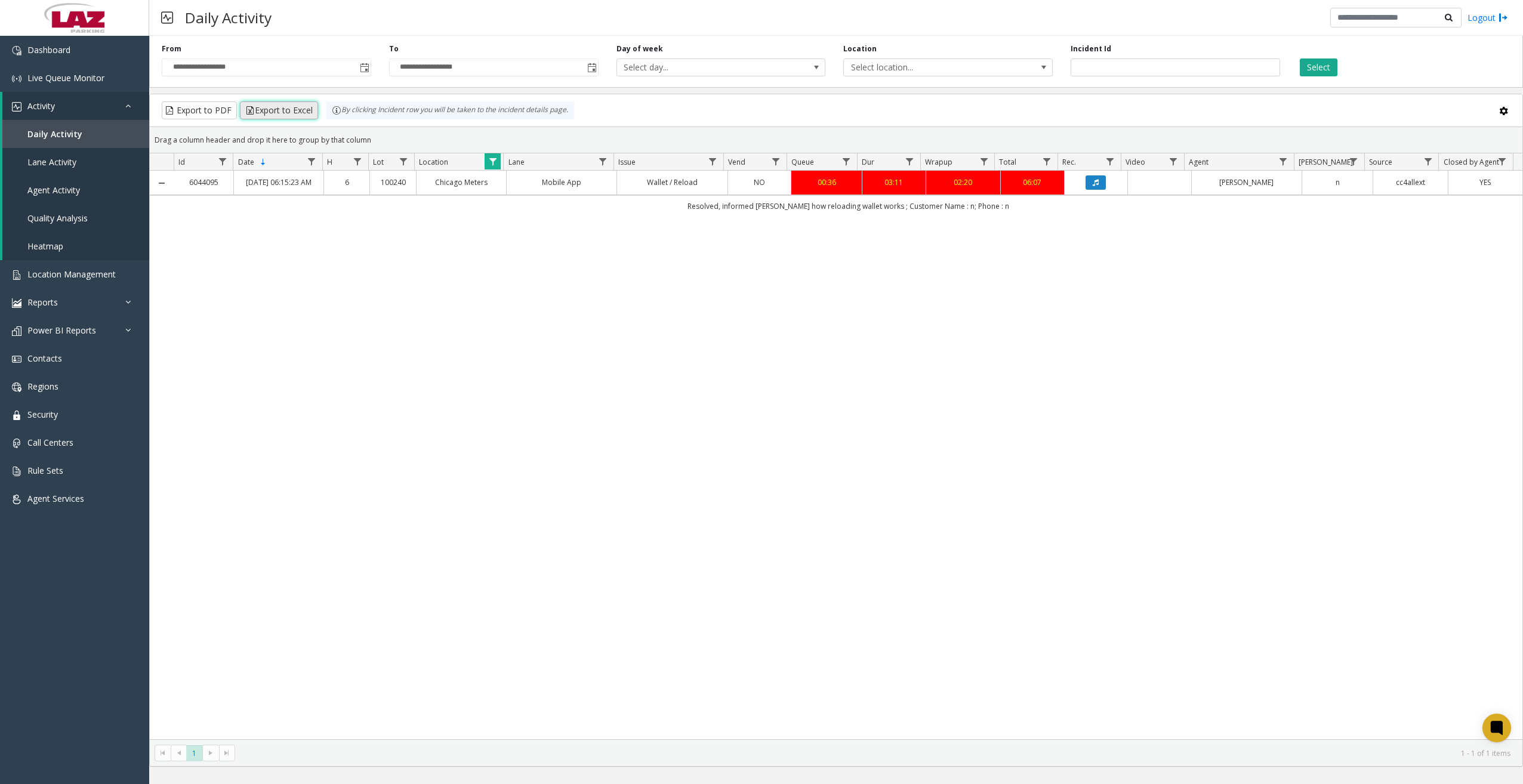
click at [300, 109] on button "Export to Excel" at bounding box center [279, 110] width 78 height 18
